Goal: Task Accomplishment & Management: Complete application form

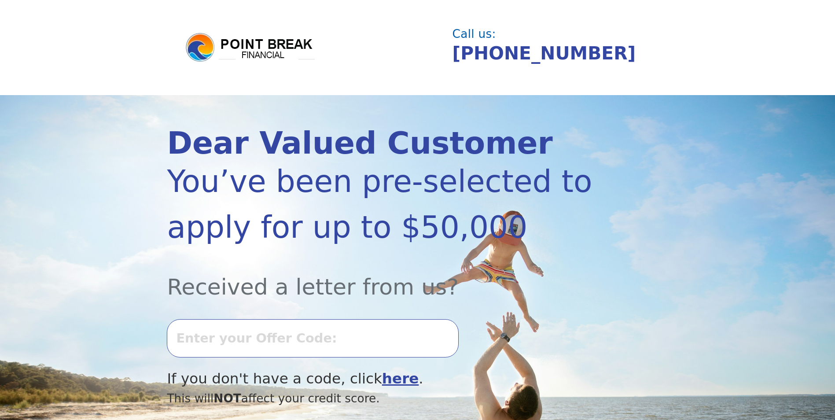
click at [306, 341] on input "text" at bounding box center [312, 338] width 291 height 38
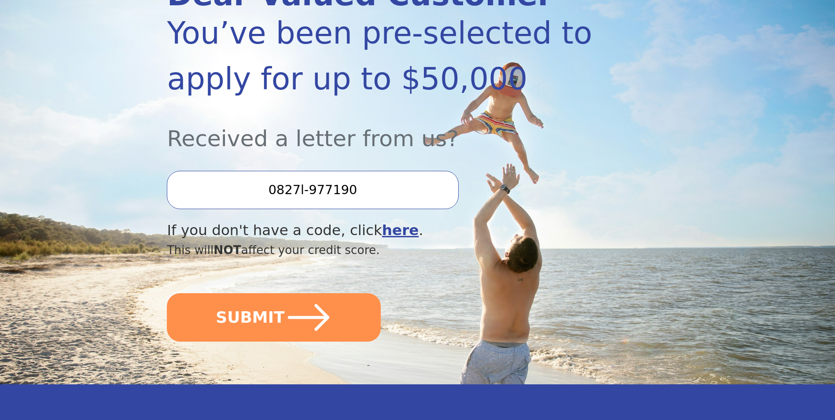
scroll to position [176, 0]
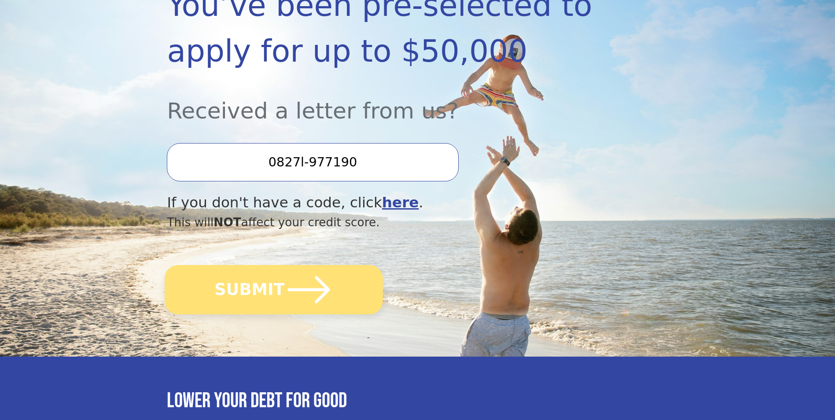
type input "0827l-977190"
click at [314, 293] on icon "submit" at bounding box center [309, 289] width 48 height 48
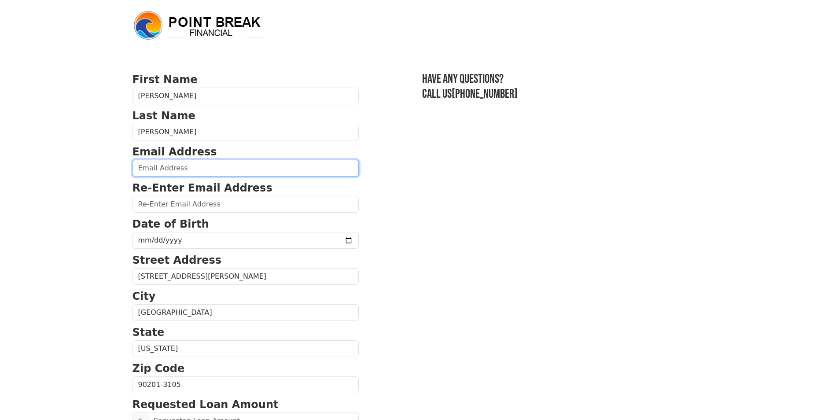
click at [207, 169] on input "email" at bounding box center [245, 168] width 226 height 17
type input "PTR2233@YAHOO.COM"
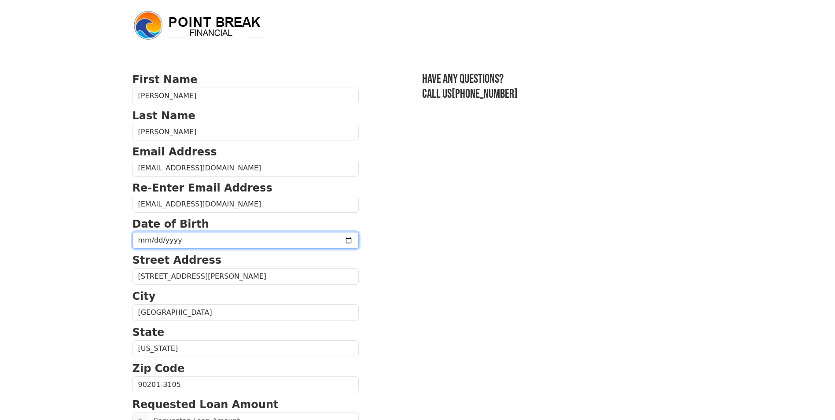
type input "1976-04-10"
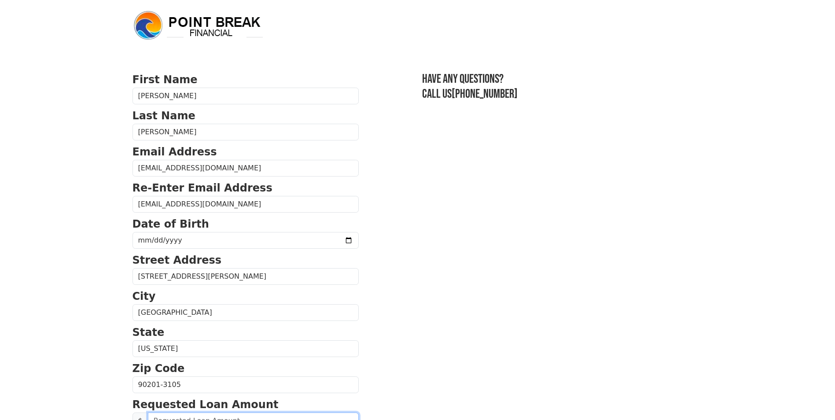
type input "5,000.00"
type input "(323) 496-0588"
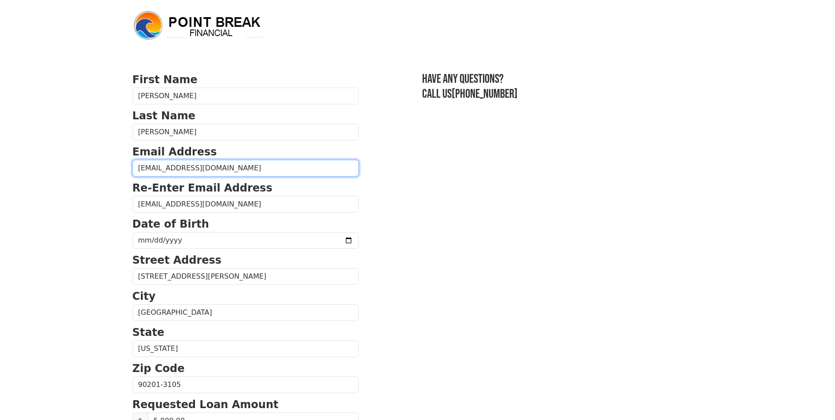
type input "5,000.00"
type input "(323) 496-0588"
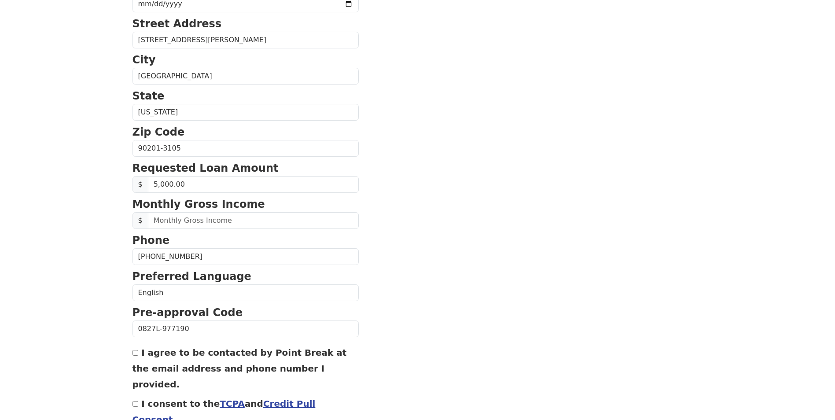
scroll to position [237, 0]
drag, startPoint x: 188, startPoint y: 222, endPoint x: 91, endPoint y: 219, distance: 97.3
type input "4,800.00"
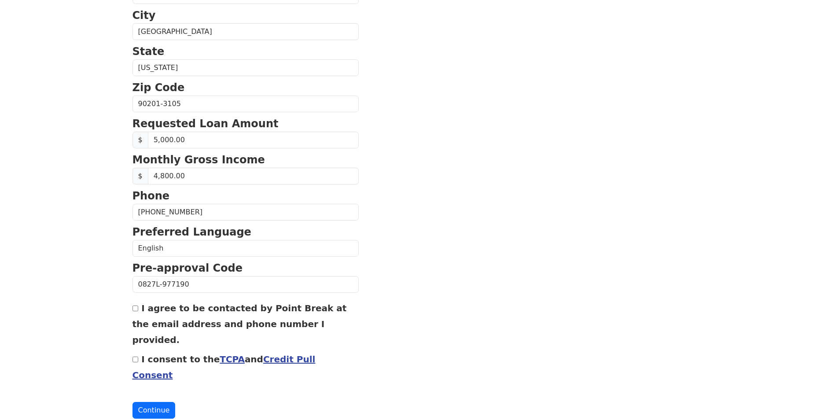
drag, startPoint x: 136, startPoint y: 309, endPoint x: 140, endPoint y: 336, distance: 27.2
click at [136, 310] on input "I agree to be contacted by Point Break at the email address and phone number I …" at bounding box center [135, 308] width 6 height 6
checkbox input "true"
click at [137, 356] on input "I consent to the TCPA and Credit Pull Consent" at bounding box center [135, 359] width 6 height 6
checkbox input "true"
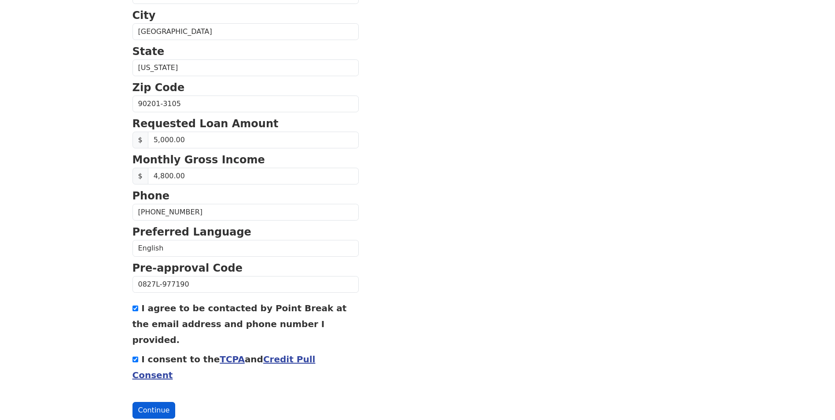
click at [159, 402] on button "Continue" at bounding box center [153, 410] width 43 height 17
